Goal: Information Seeking & Learning: Check status

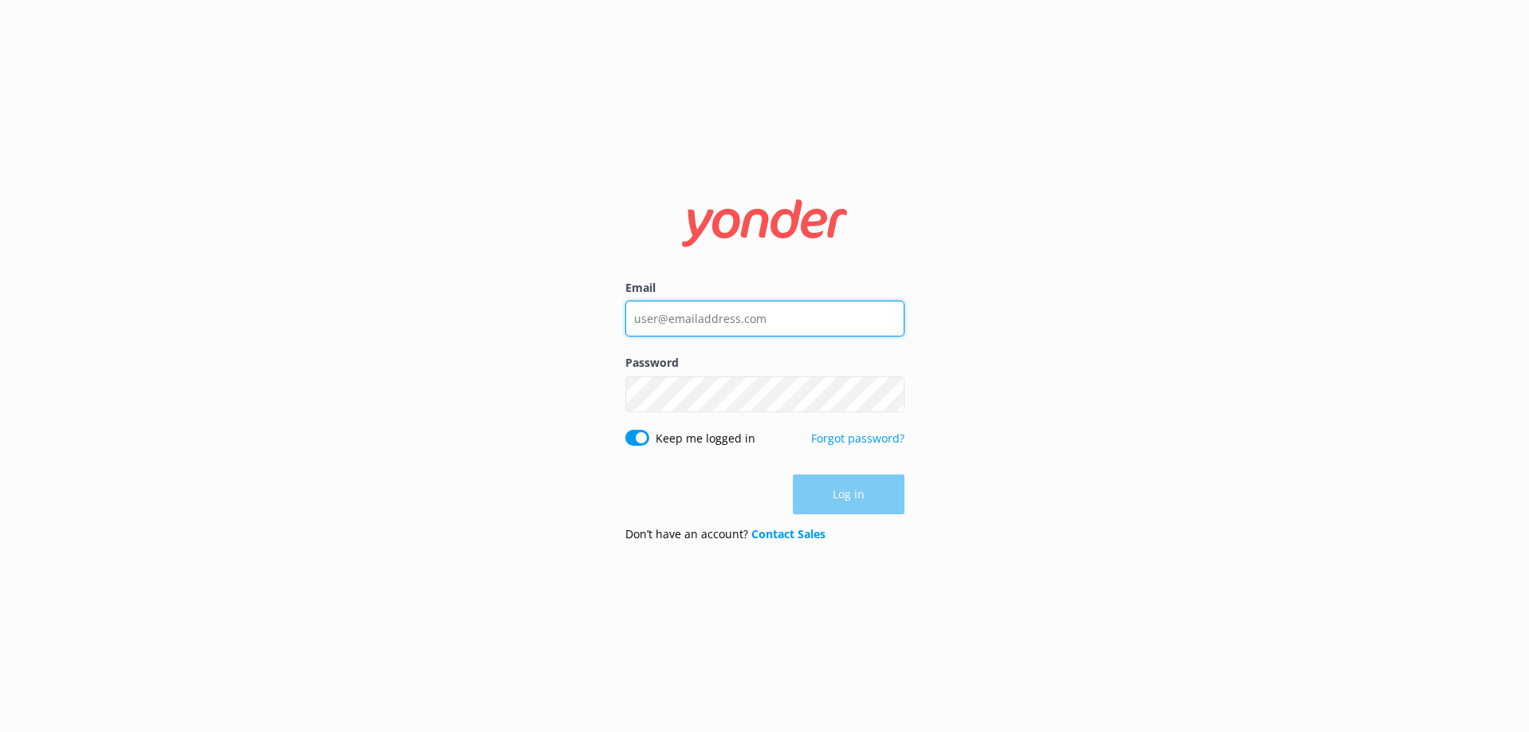
click at [715, 319] on input "Email" at bounding box center [764, 319] width 279 height 36
type input "[EMAIL_ADDRESS][DOMAIN_NAME]"
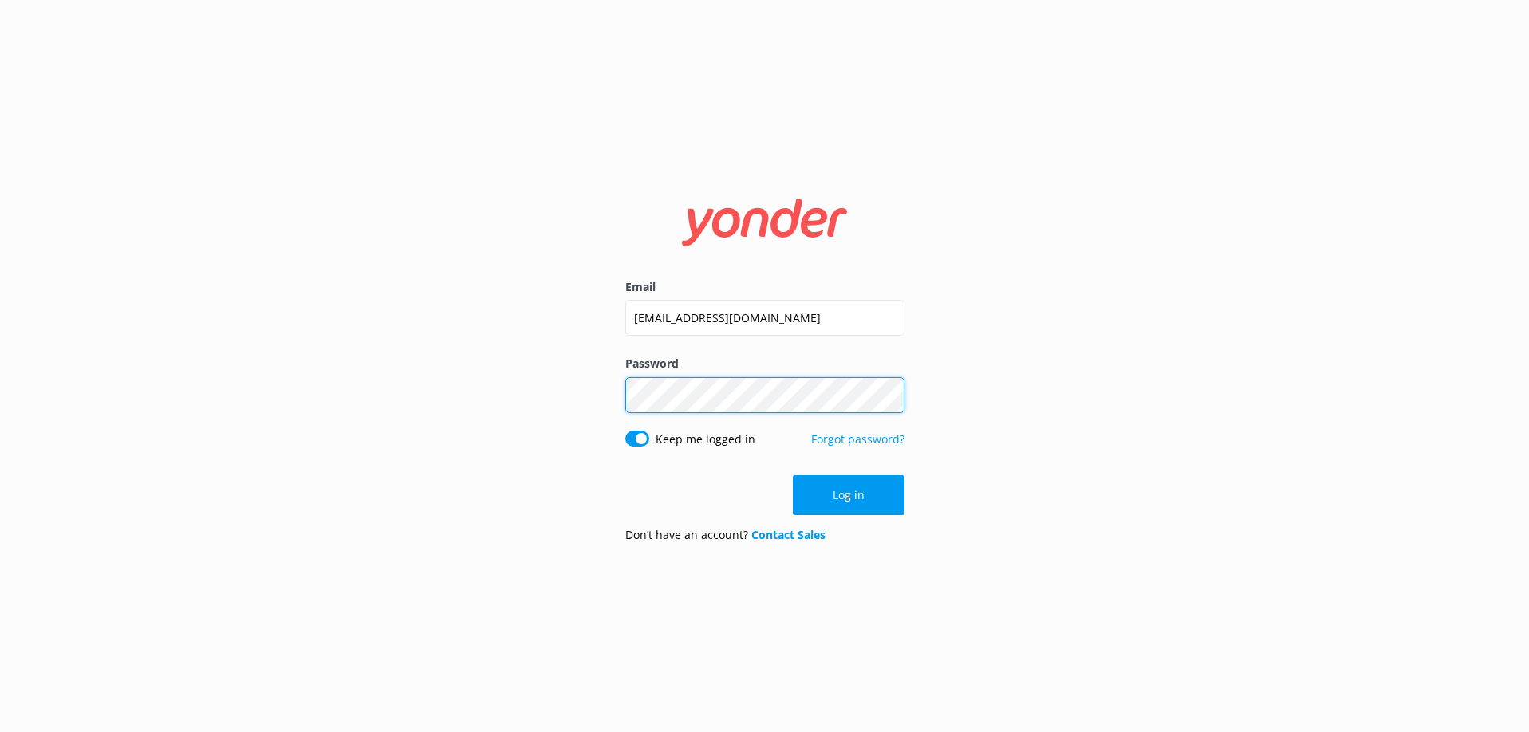
click button "Log in" at bounding box center [849, 495] width 112 height 40
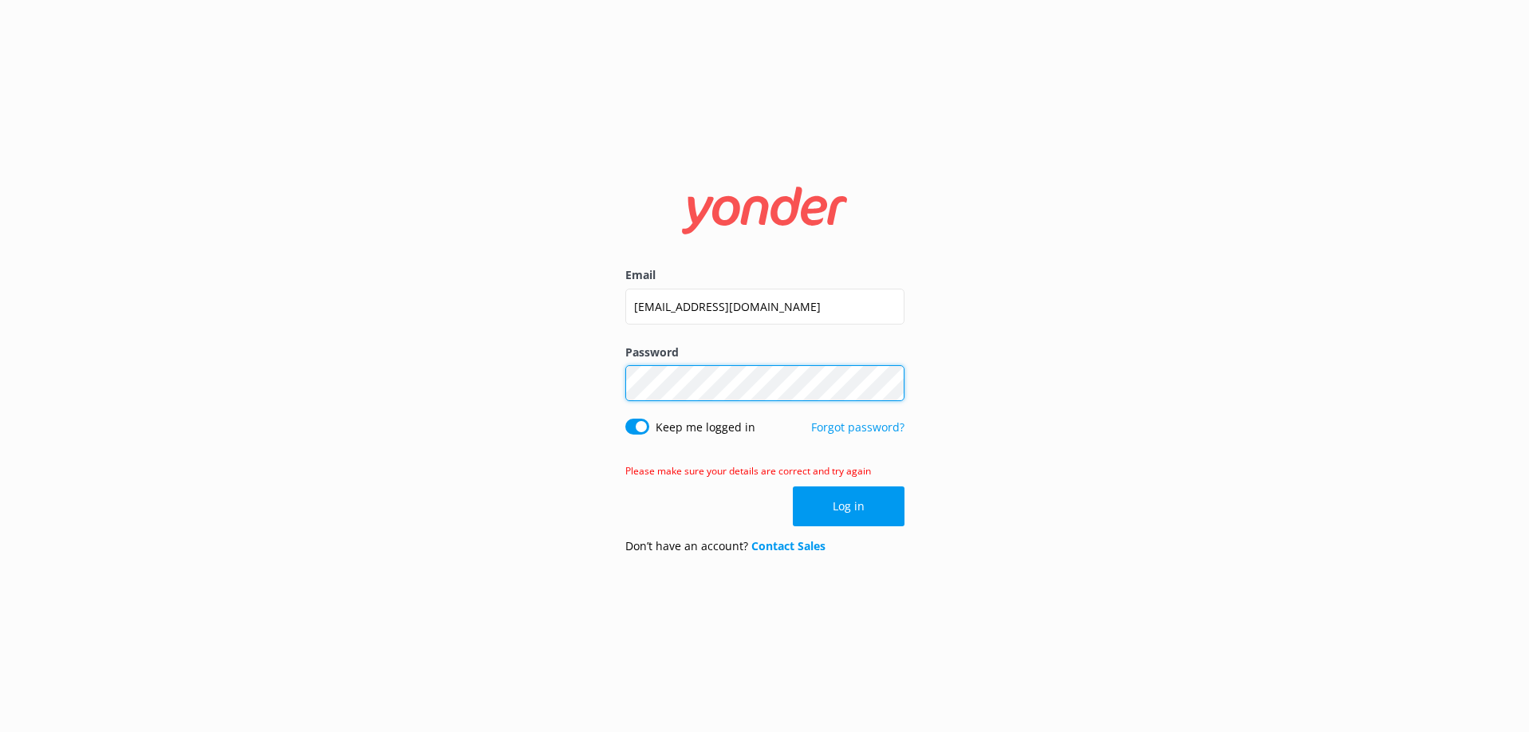
click at [574, 377] on div "Email [EMAIL_ADDRESS][DOMAIN_NAME] Password Show password Keep me logged in For…" at bounding box center [764, 366] width 1529 height 732
click button "Log in" at bounding box center [849, 507] width 112 height 40
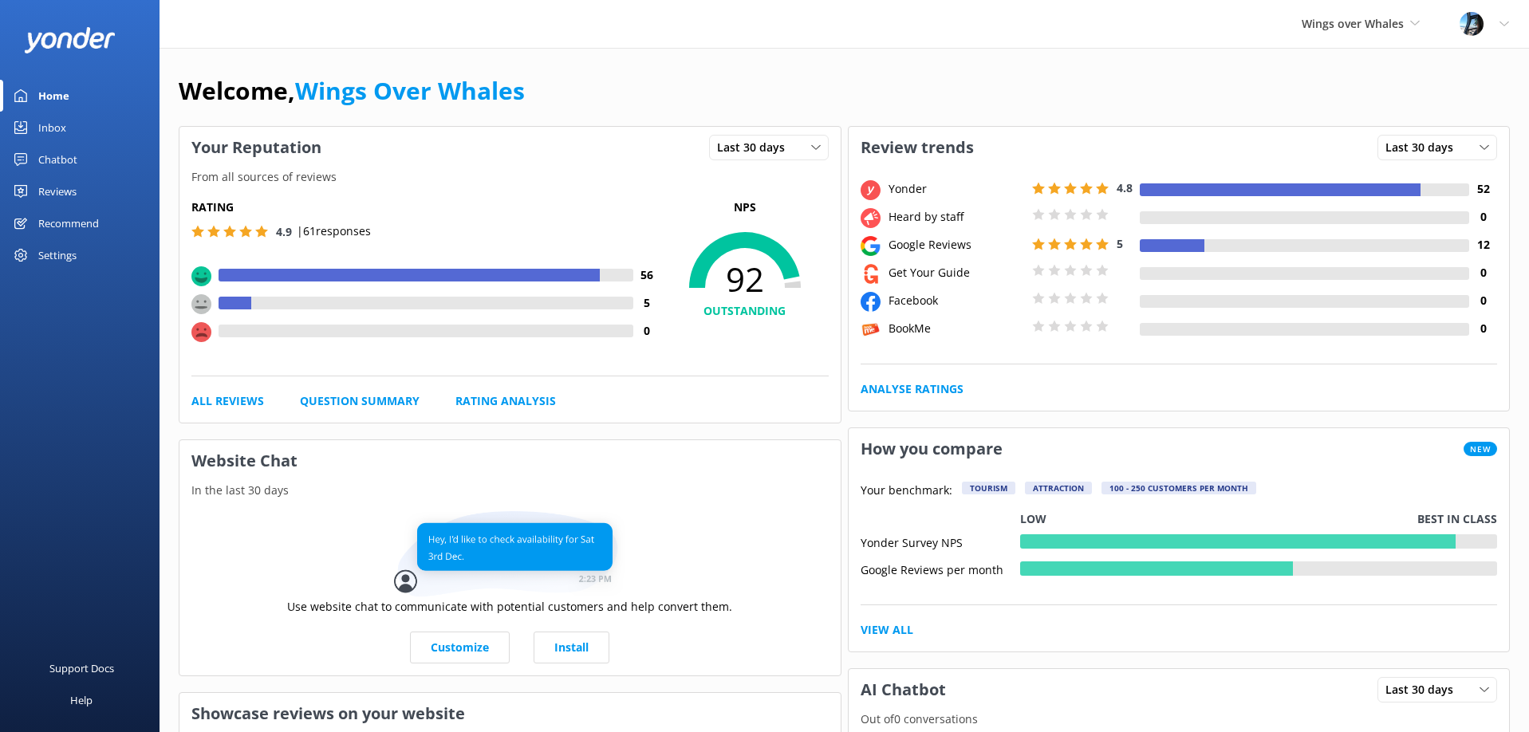
click at [67, 199] on div "Reviews" at bounding box center [57, 192] width 38 height 32
